Goal: Information Seeking & Learning: Check status

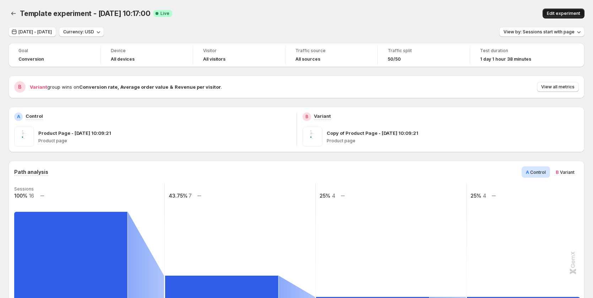
click at [570, 13] on span "Edit experiment" at bounding box center [562, 14] width 33 height 6
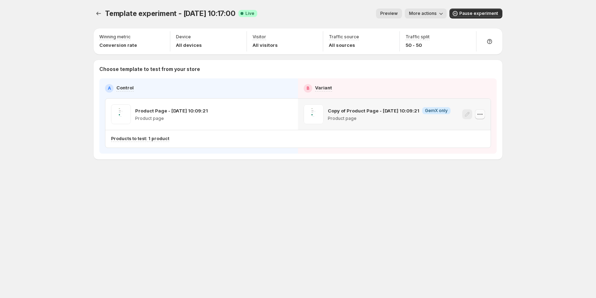
click at [479, 114] on icon "button" at bounding box center [479, 114] width 7 height 7
click at [427, 13] on span "More actions" at bounding box center [423, 14] width 28 height 6
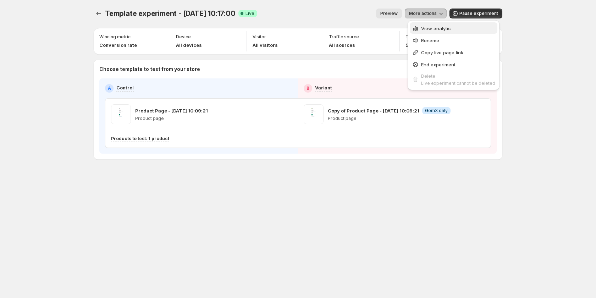
click at [431, 28] on span "View analytic" at bounding box center [436, 29] width 30 height 6
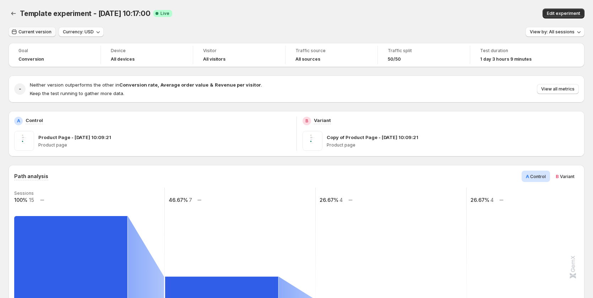
click at [43, 34] on span "Current version" at bounding box center [34, 32] width 33 height 6
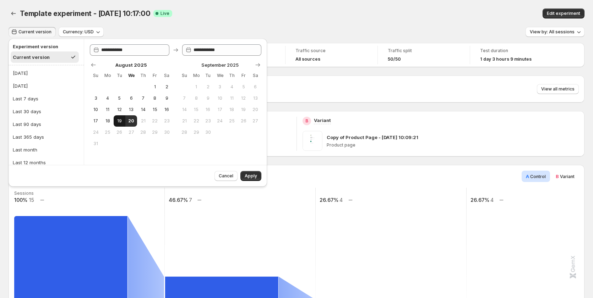
click at [120, 121] on span "19" at bounding box center [119, 121] width 6 height 6
click at [130, 121] on span "20" at bounding box center [131, 121] width 6 height 6
type input "**********"
click at [249, 173] on button "Apply" at bounding box center [250, 176] width 21 height 10
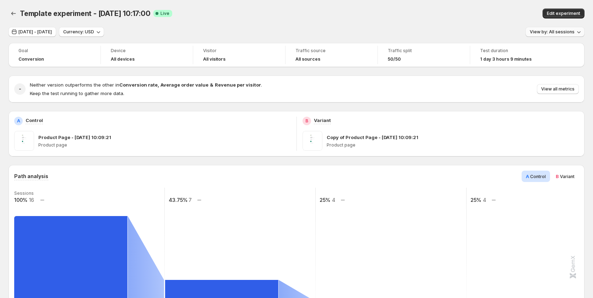
click at [551, 29] on span "View by: All sessions" at bounding box center [551, 32] width 45 height 6
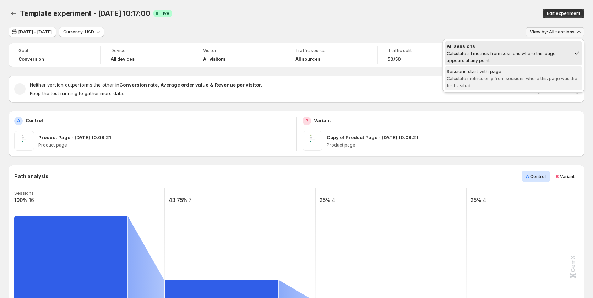
click at [507, 77] on span "Calculate metrics only from sessions where this page was the first visited." at bounding box center [511, 82] width 131 height 12
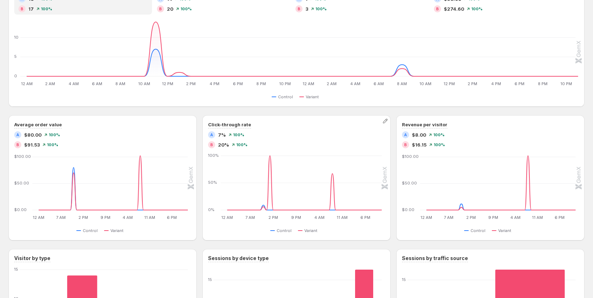
scroll to position [426, 0]
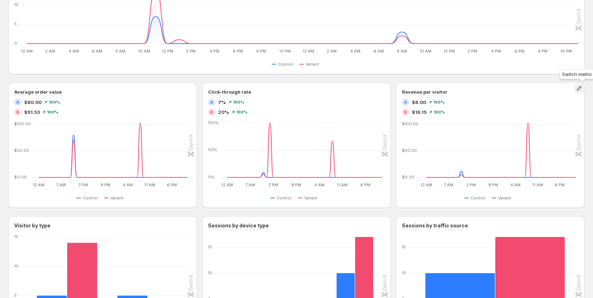
click at [580, 89] on icon "button" at bounding box center [578, 88] width 5 height 5
click at [505, 118] on span "Conversion rate" at bounding box center [540, 115] width 98 height 7
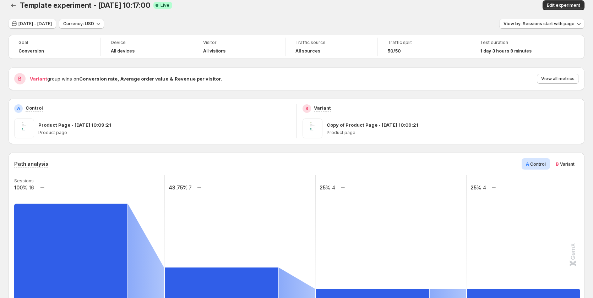
scroll to position [0, 0]
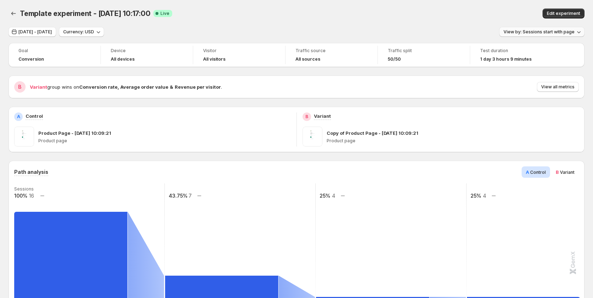
click at [549, 29] on span "View by: Sessions start with page" at bounding box center [538, 32] width 71 height 6
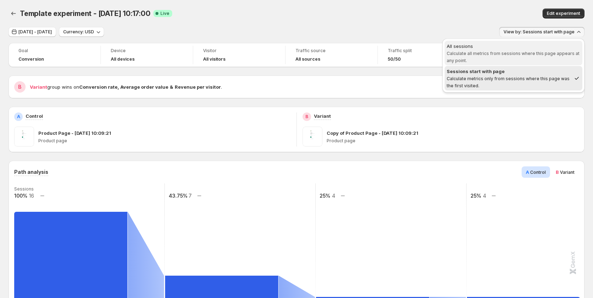
click at [529, 60] on span "All sessions Calculate all metrics from sessions where this page appears at any…" at bounding box center [512, 53] width 133 height 21
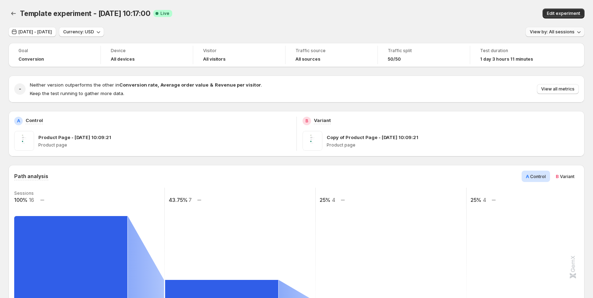
click at [555, 33] on span "View by: All sessions" at bounding box center [551, 32] width 45 height 6
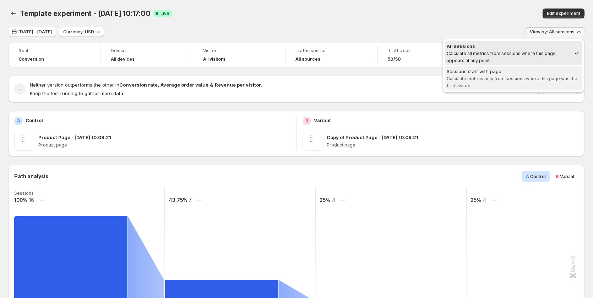
click at [533, 73] on div "Sessions start with page" at bounding box center [512, 71] width 133 height 7
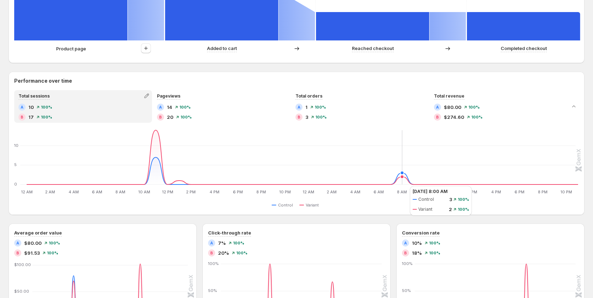
scroll to position [284, 0]
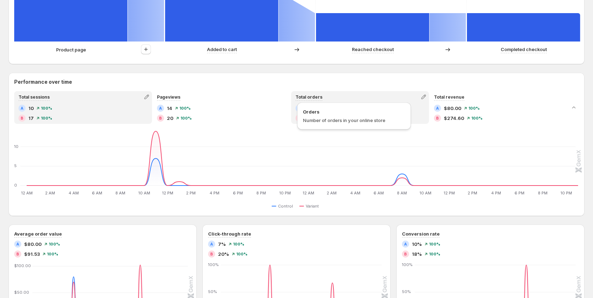
click at [307, 97] on span "Total orders" at bounding box center [308, 96] width 27 height 5
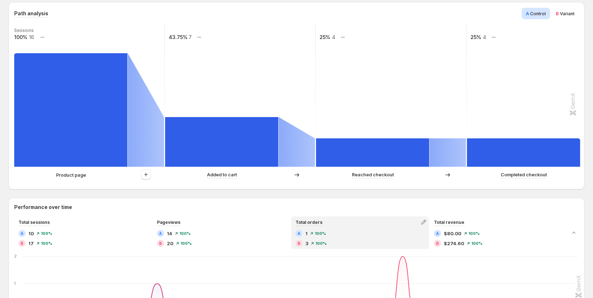
scroll to position [142, 0]
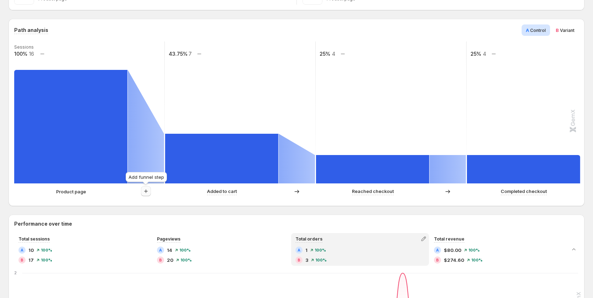
click at [147, 191] on icon "button" at bounding box center [145, 191] width 7 height 7
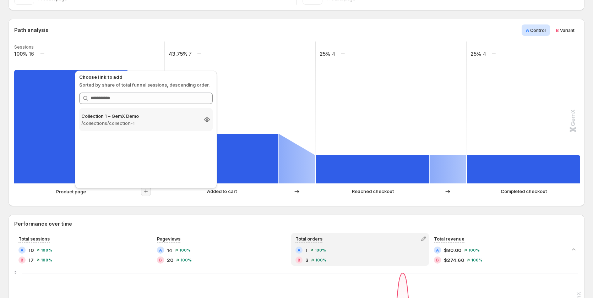
click at [138, 119] on p "Collection 1 – GemX Demo" at bounding box center [139, 115] width 116 height 7
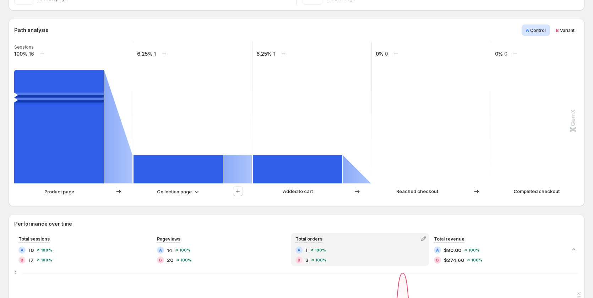
click at [51, 98] on rect at bounding box center [58, 127] width 89 height 114
click at [244, 55] on icon "button" at bounding box center [245, 53] width 7 height 7
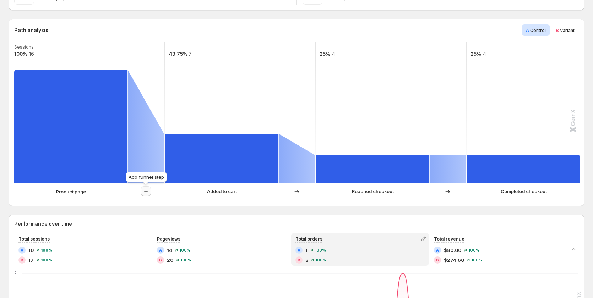
click at [149, 192] on icon "button" at bounding box center [145, 191] width 7 height 7
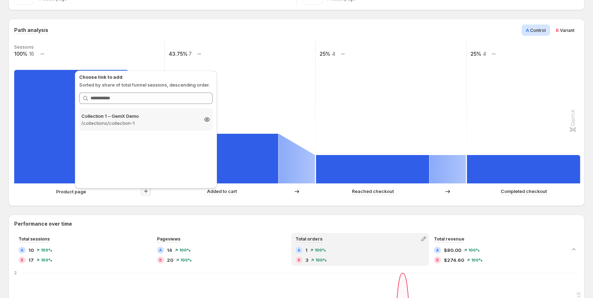
click at [172, 122] on p "/collections/collection-1" at bounding box center [139, 123] width 116 height 7
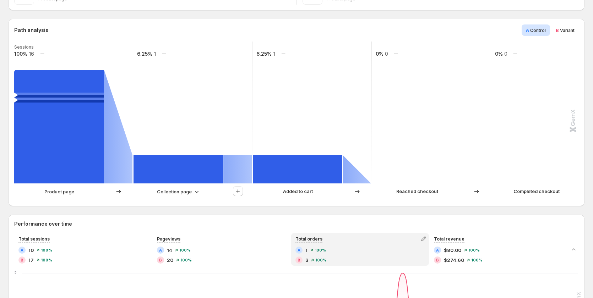
click at [568, 31] on span "Variant" at bounding box center [567, 30] width 15 height 5
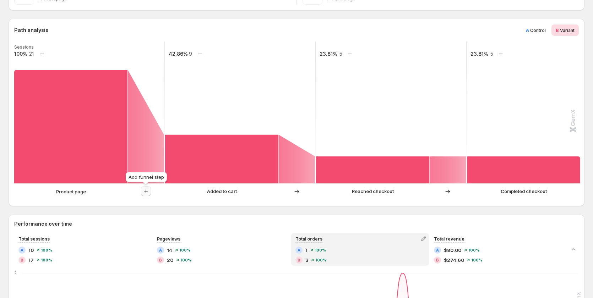
click at [145, 191] on icon "button" at bounding box center [145, 191] width 7 height 7
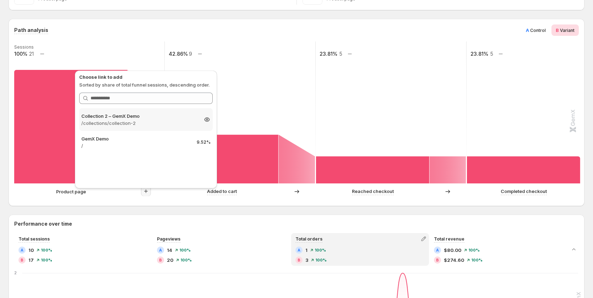
click at [139, 114] on p "Collection 2 – GemX Demo" at bounding box center [139, 115] width 116 height 7
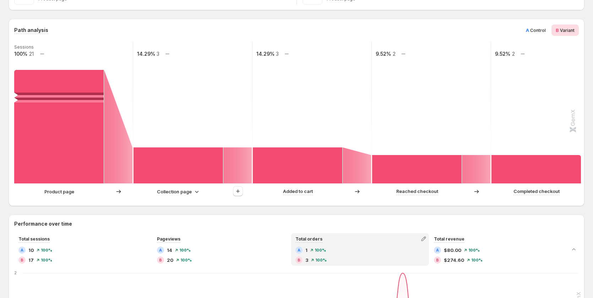
click at [550, 29] on div "A Control" at bounding box center [535, 29] width 28 height 11
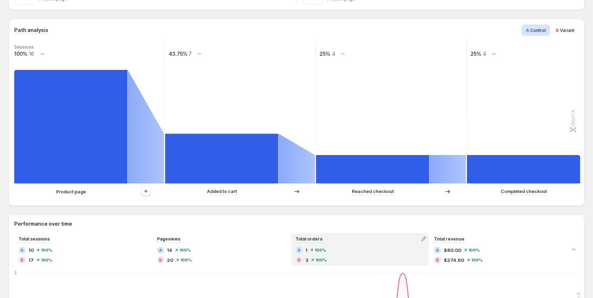
click at [564, 29] on span "Variant" at bounding box center [567, 30] width 15 height 5
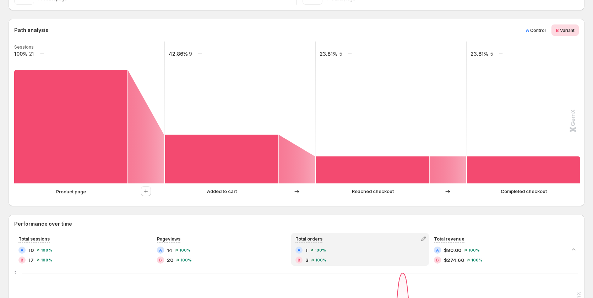
click at [539, 29] on span "Control" at bounding box center [538, 30] width 16 height 5
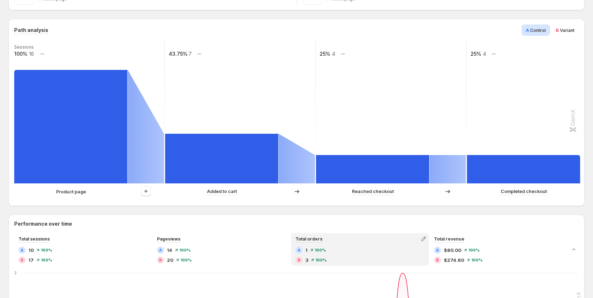
click at [558, 29] on span "B" at bounding box center [556, 30] width 3 height 6
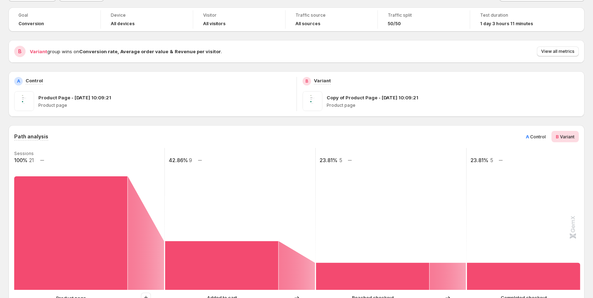
scroll to position [0, 0]
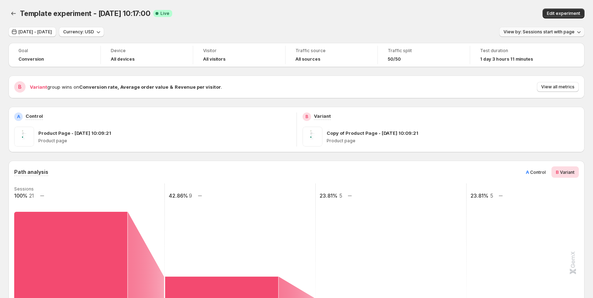
click at [521, 36] on button "View by: Sessions start with page" at bounding box center [541, 32] width 85 height 10
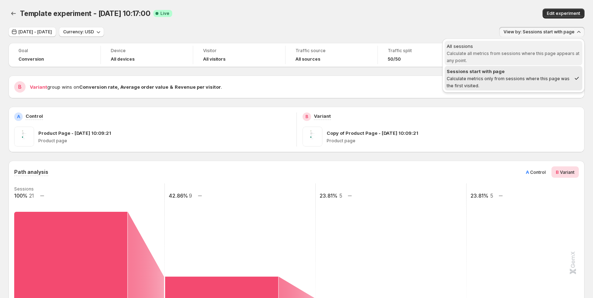
click at [515, 59] on span "All sessions Calculate all metrics from sessions where this page appears at any…" at bounding box center [512, 53] width 133 height 21
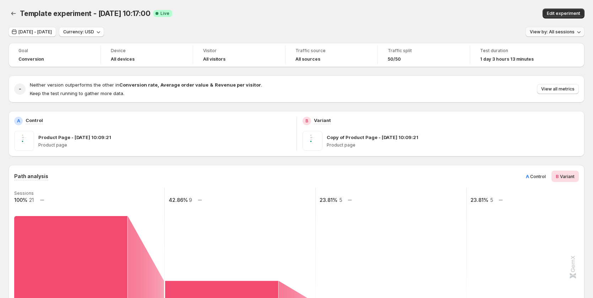
click at [548, 33] on span "View by: All sessions" at bounding box center [551, 32] width 45 height 6
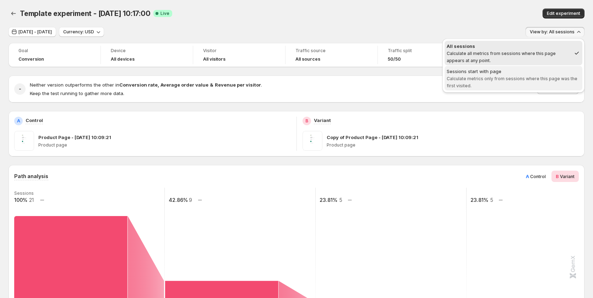
click at [540, 78] on span "Calculate metrics only from sessions where this page was the first visited." at bounding box center [511, 82] width 131 height 12
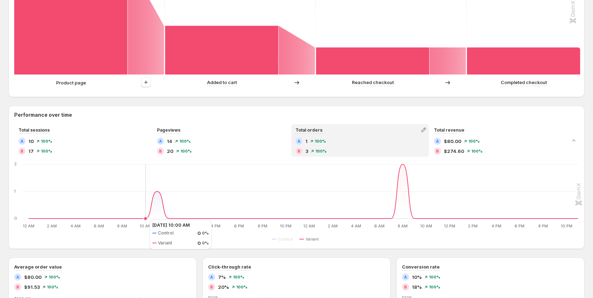
scroll to position [142, 0]
